Goal: Find specific page/section: Find specific page/section

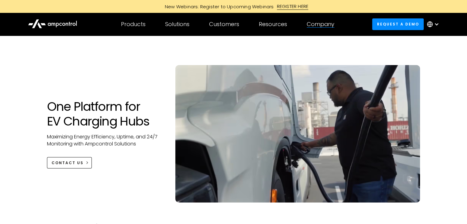
click at [306, 24] on div "Company COMPANY Company news Careers About Contact Us COMPANY NEWS Highlight Am…" at bounding box center [320, 25] width 47 height 22
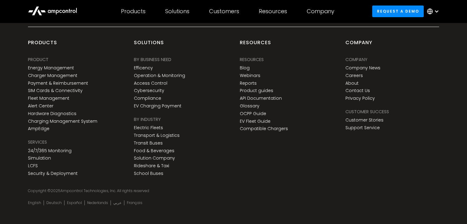
scroll to position [2304, 0]
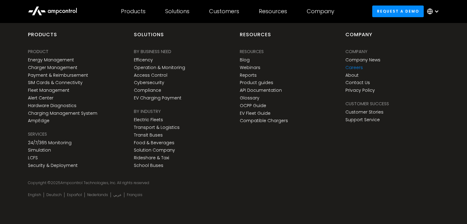
click at [354, 65] on link "Careers" at bounding box center [355, 67] width 18 height 5
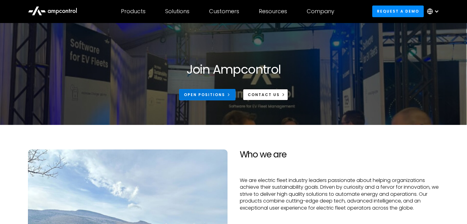
click at [220, 91] on link "Open Positions" at bounding box center [207, 94] width 57 height 11
